Goal: Find specific page/section: Find specific page/section

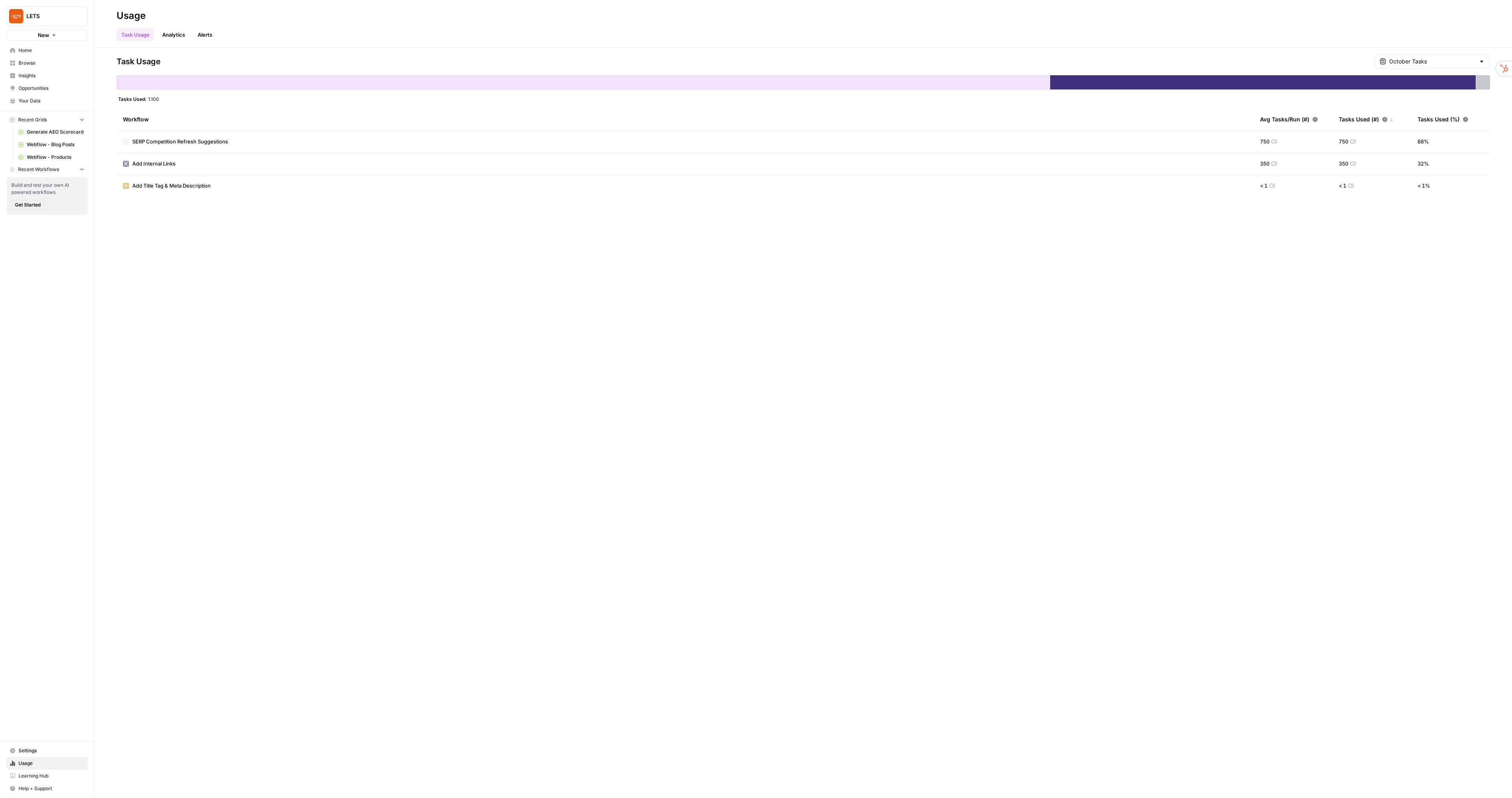
click at [1450, 65] on div "October Tasks" at bounding box center [1432, 62] width 115 height 15
click at [1441, 85] on div "[DATE] 4 pm - Current" at bounding box center [1438, 89] width 91 height 7
type input "October Tasks"
click at [1407, 72] on div "Task Usage October Tasks Tasks Used: 1.100 Workflow Avg Tasks/Run (#) Tasks Use…" at bounding box center [804, 126] width 1374 height 143
click at [1406, 68] on div "October Tasks" at bounding box center [1432, 62] width 115 height 15
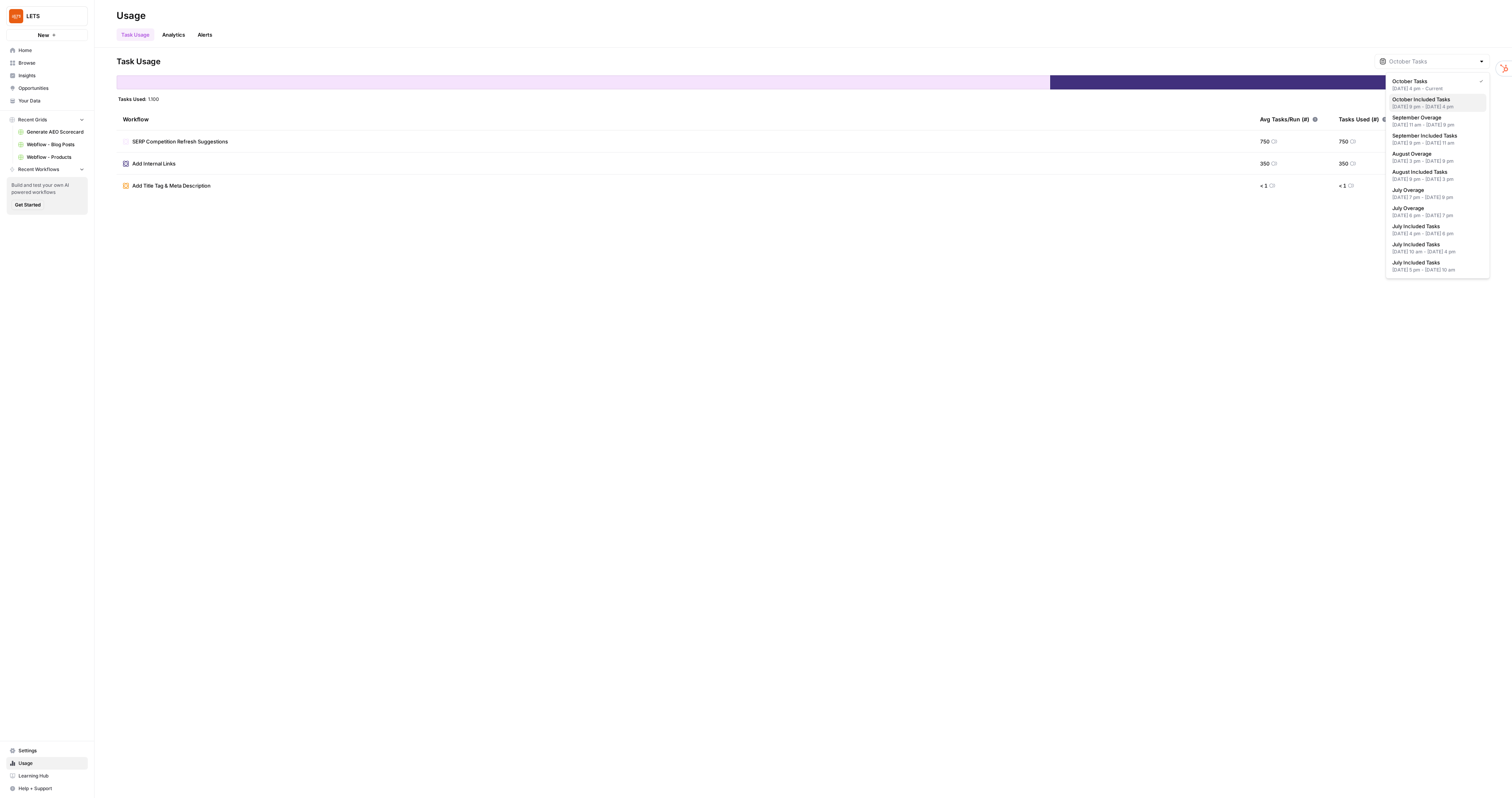
click at [1424, 109] on div "[DATE] 9 pm - [DATE] 4 pm" at bounding box center [1438, 107] width 91 height 7
type input "October Included Tasks"
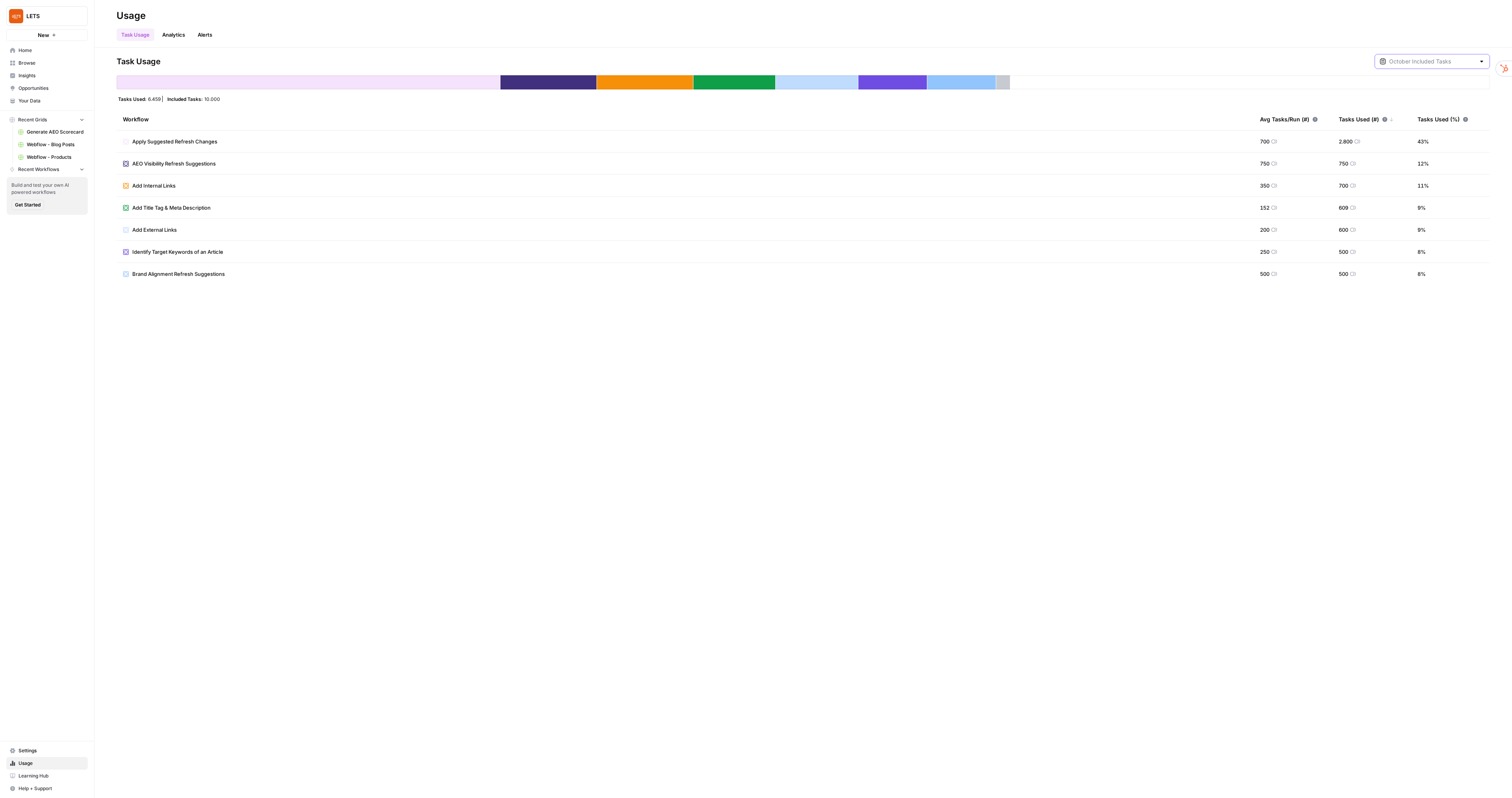
click at [1406, 62] on input "text" at bounding box center [1432, 61] width 86 height 8
click at [1434, 104] on div "[DATE] 9 pm - [DATE] 4 pm" at bounding box center [1438, 107] width 91 height 7
type input "October Included Tasks"
click at [1416, 64] on input "text" at bounding box center [1432, 61] width 86 height 8
click at [1426, 88] on div "[DATE] 4 pm - Current" at bounding box center [1438, 89] width 91 height 7
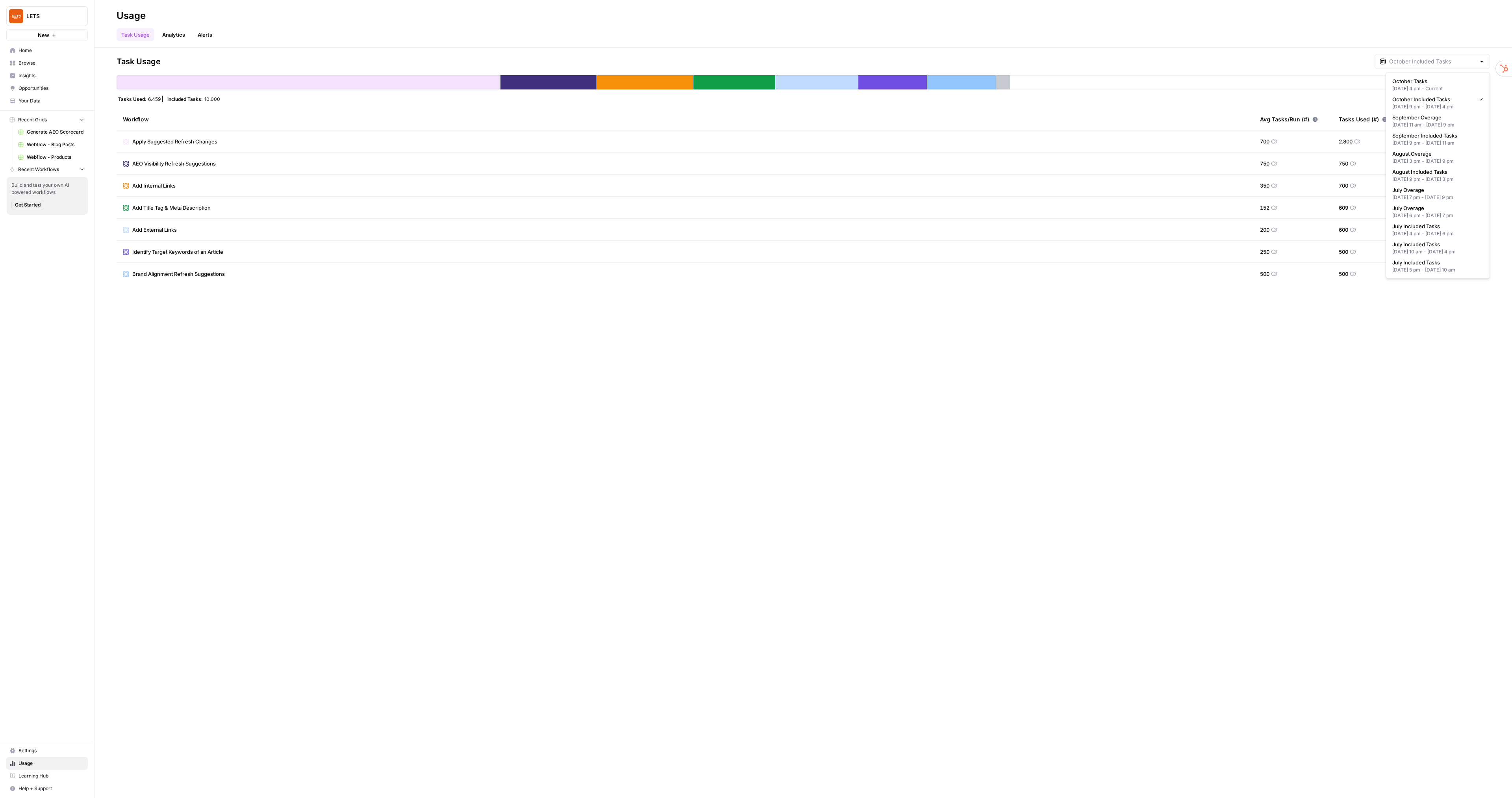
type input "October Tasks"
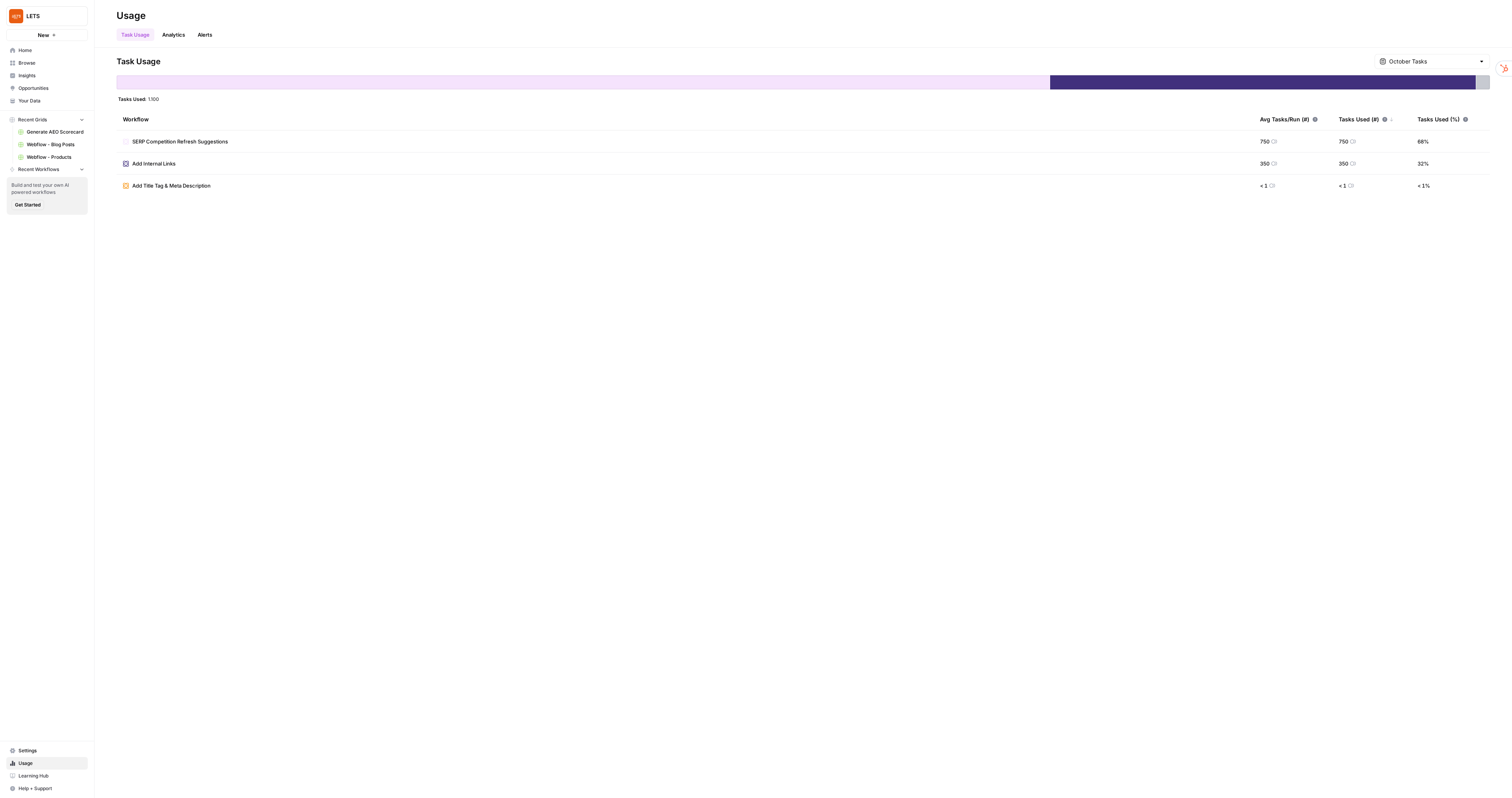
click at [34, 77] on span "Insights" at bounding box center [51, 76] width 65 height 7
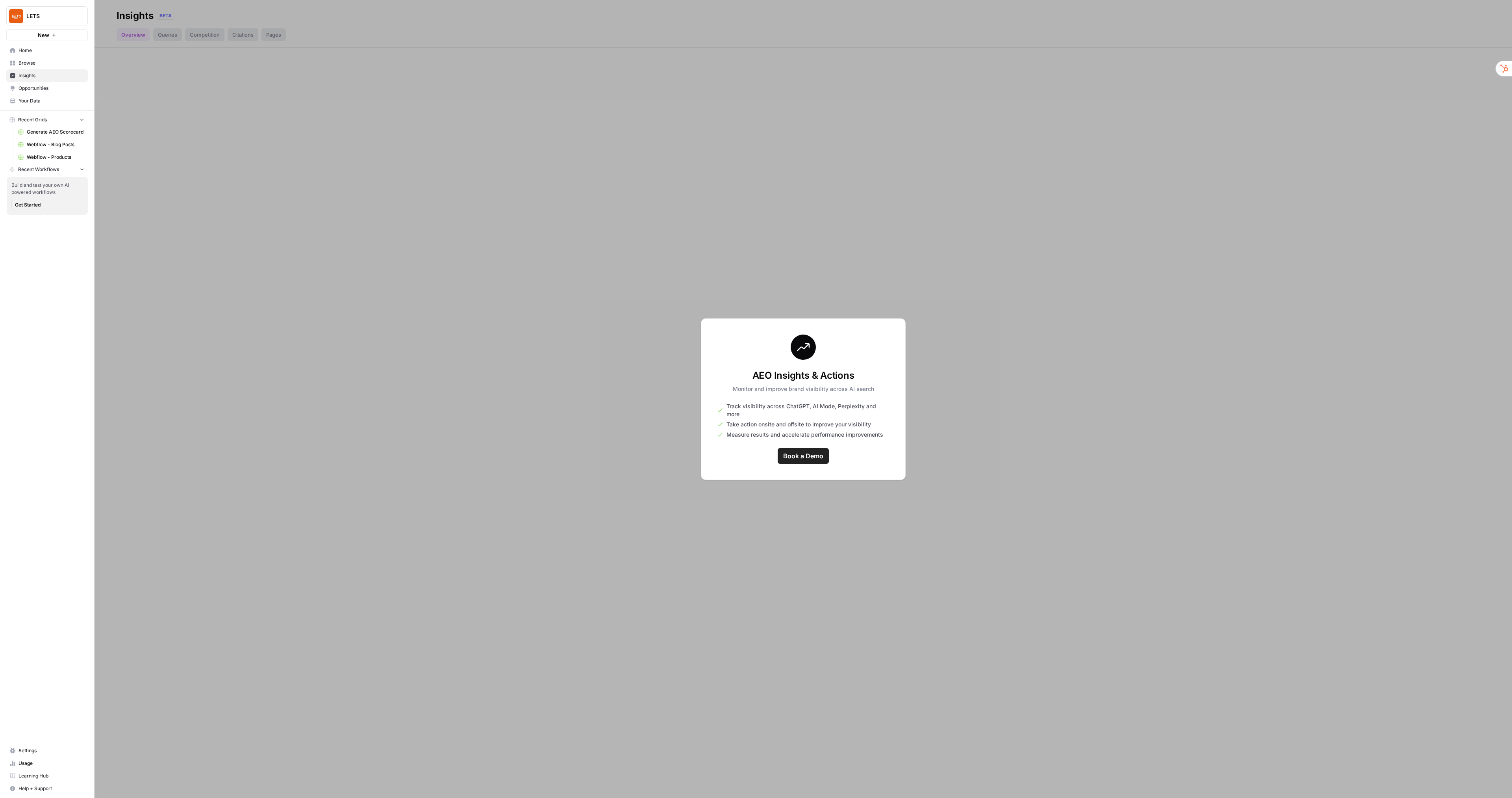
click at [28, 51] on span "Home" at bounding box center [51, 51] width 65 height 7
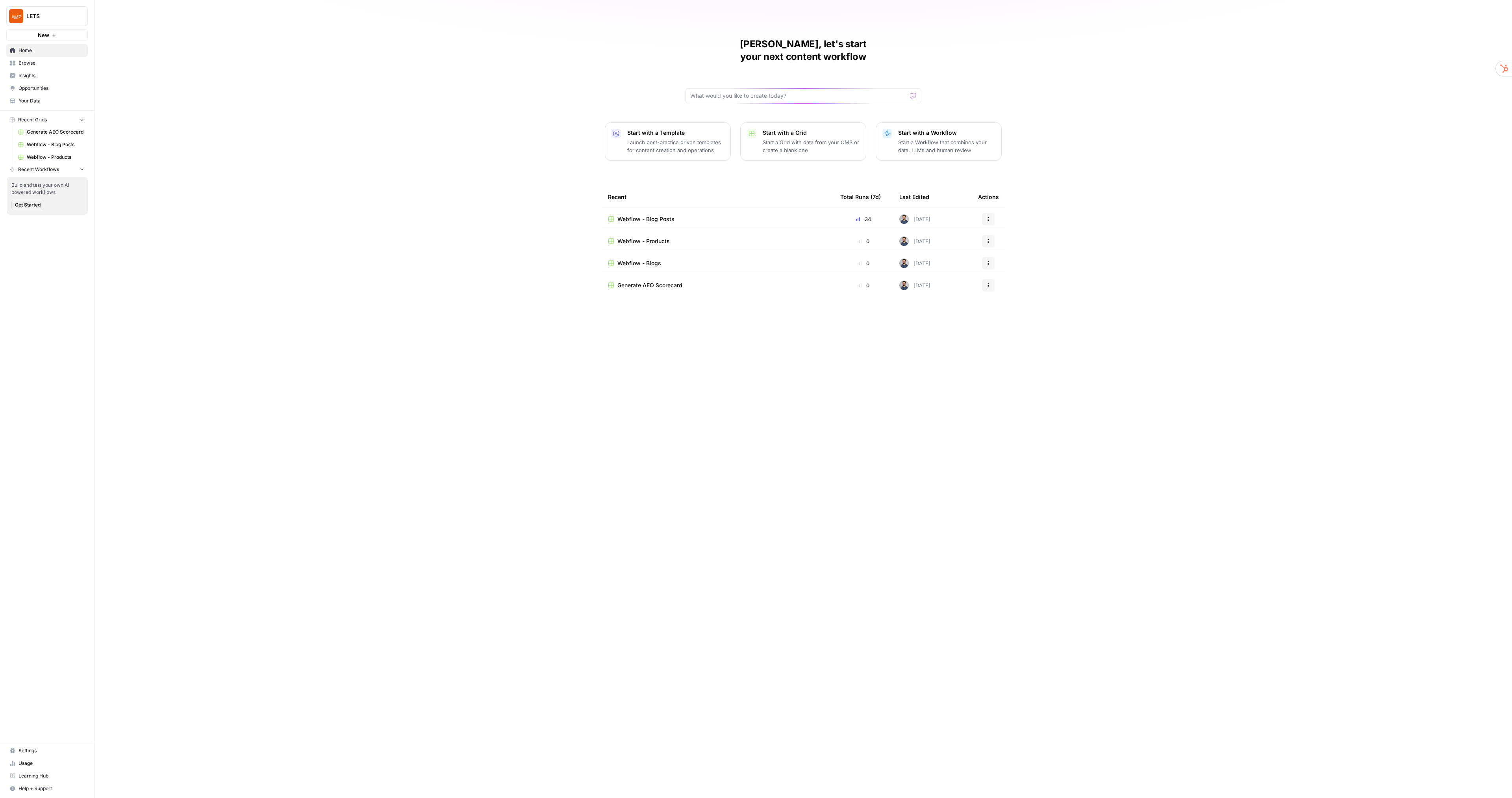
click at [36, 65] on span "Browse" at bounding box center [51, 63] width 65 height 7
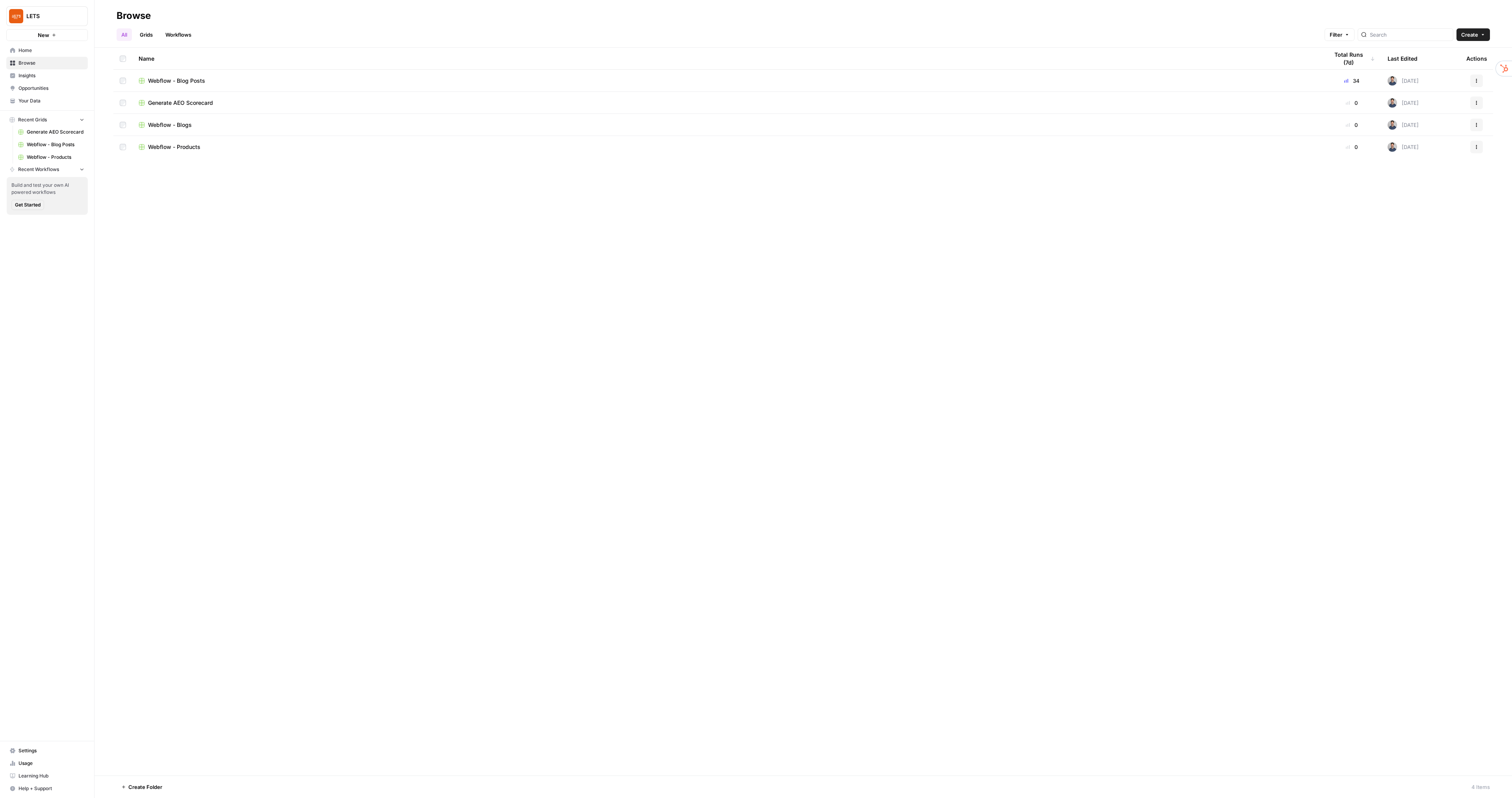
click at [190, 76] on td "Webflow - Blog Posts" at bounding box center [727, 80] width 1190 height 22
click at [194, 79] on span "Webflow - Blog Posts" at bounding box center [176, 80] width 57 height 8
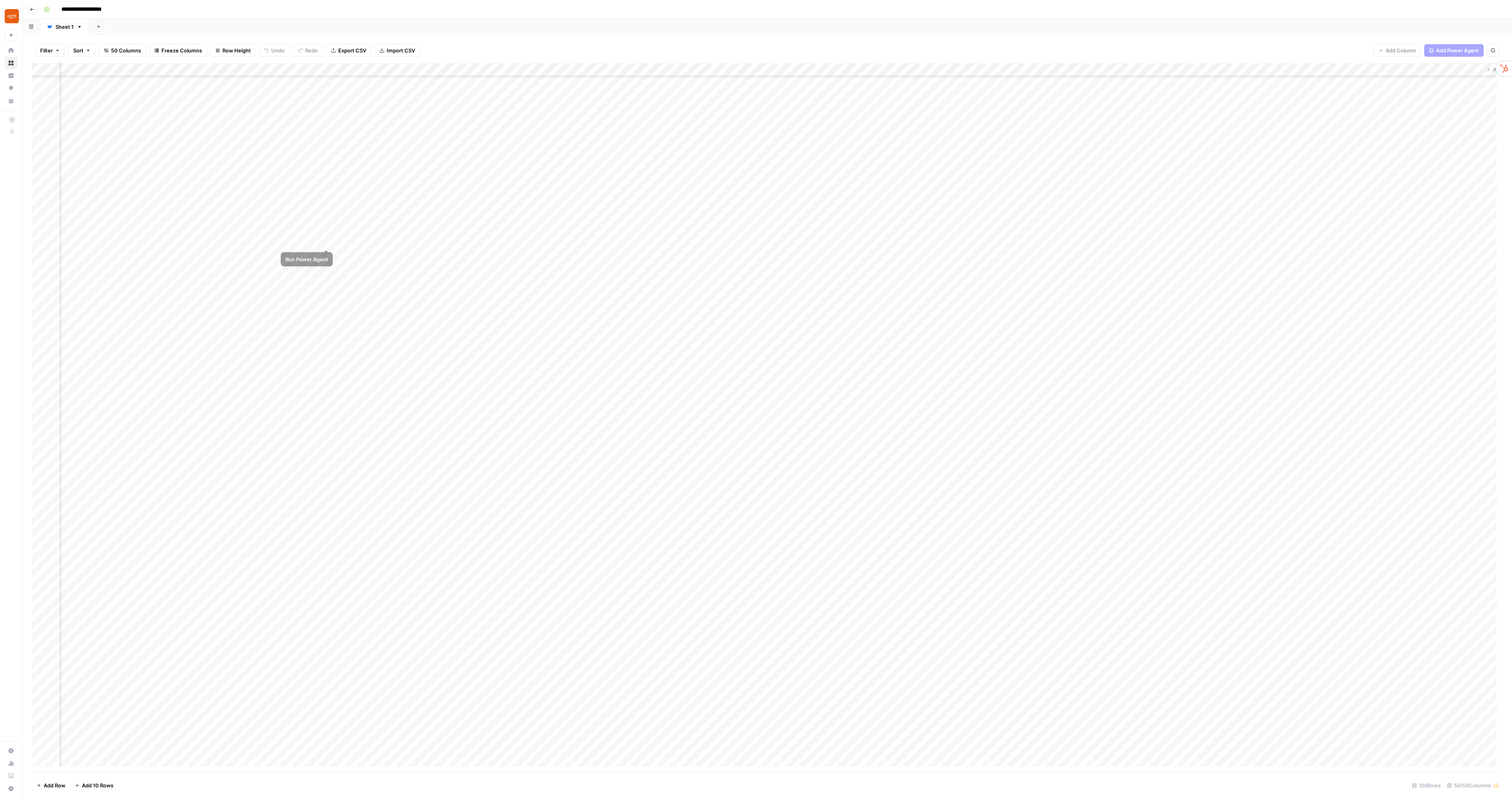
scroll to position [591, 3141]
click at [327, 241] on div "Add Column" at bounding box center [767, 418] width 1471 height 709
